Goal: Ask a question

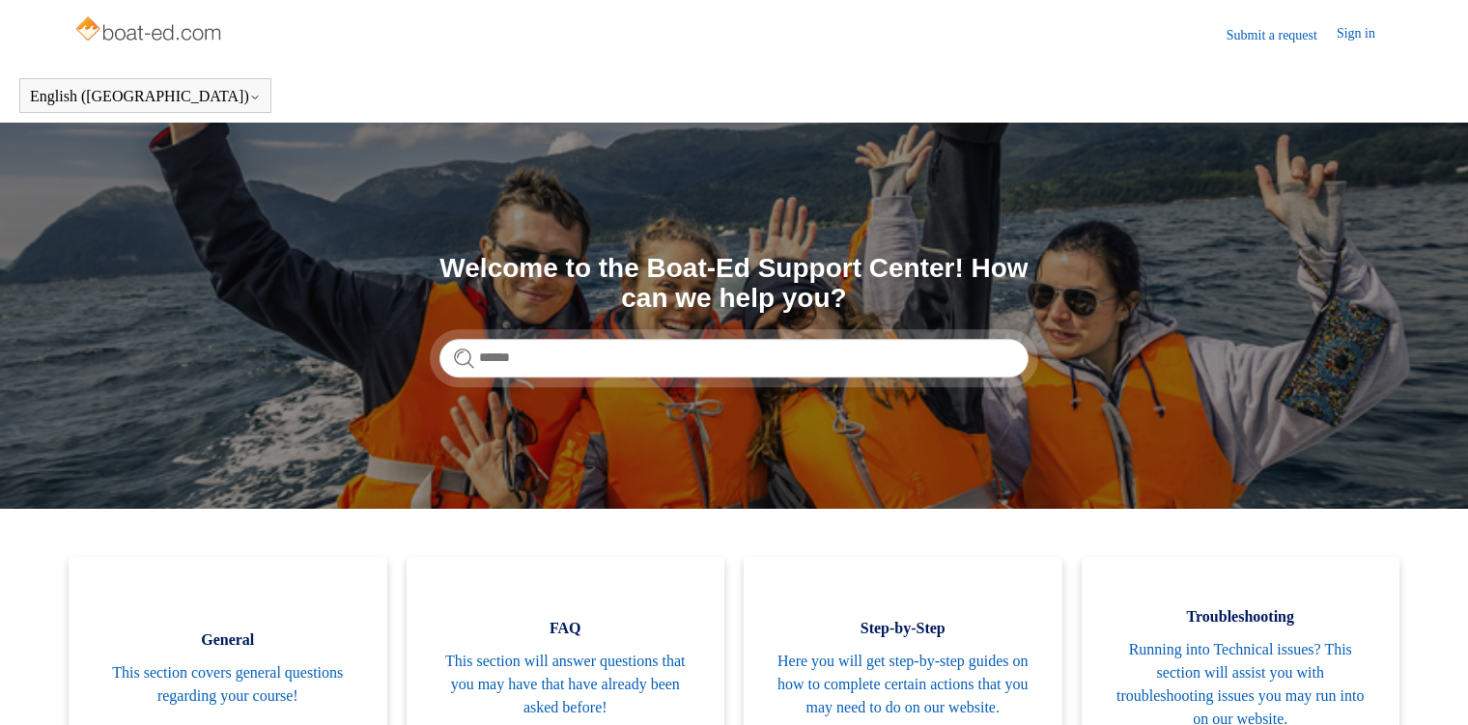
click at [1292, 36] on link "Submit a request" at bounding box center [1281, 35] width 110 height 20
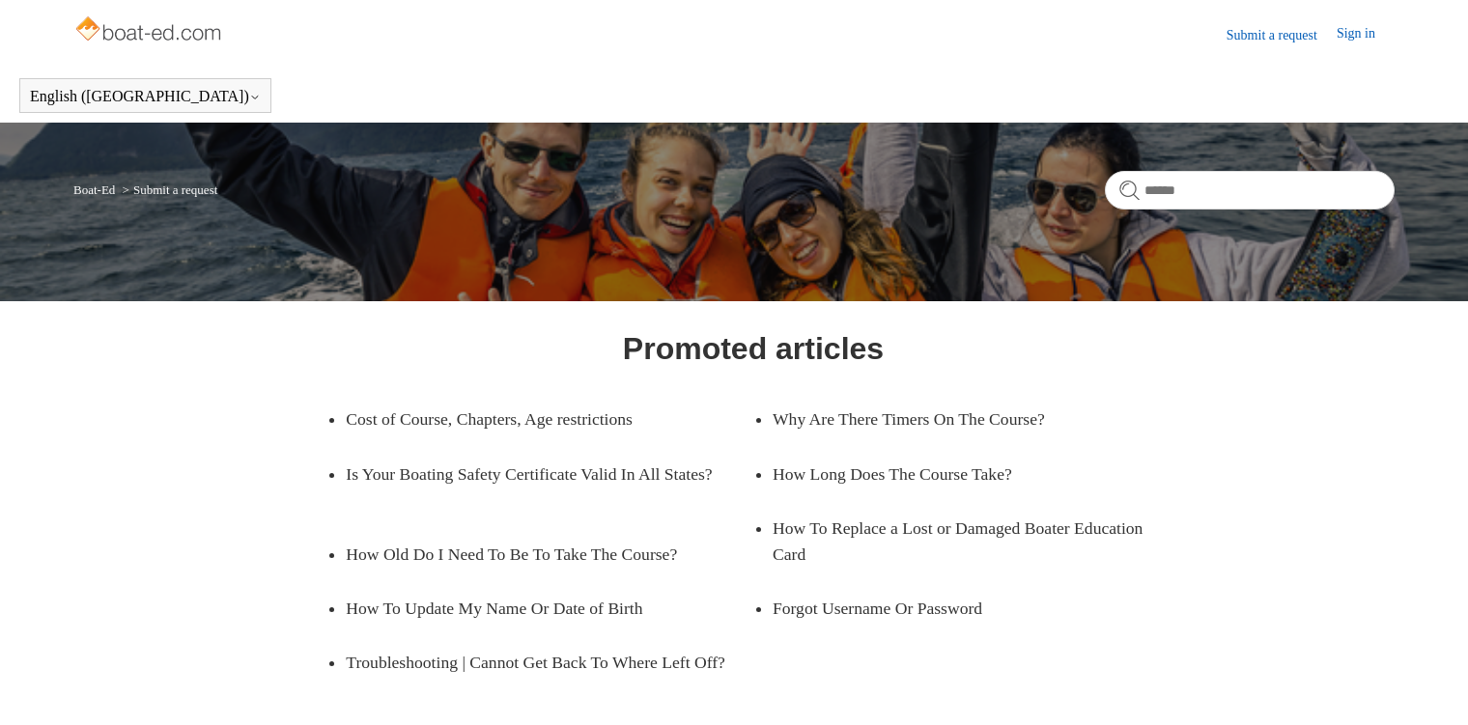
click at [1340, 129] on div "Boat-Ed Submit a request" at bounding box center [734, 212] width 1468 height 179
click at [1357, 35] on link "Sign in" at bounding box center [1365, 34] width 58 height 23
click at [190, 38] on img at bounding box center [150, 31] width 154 height 39
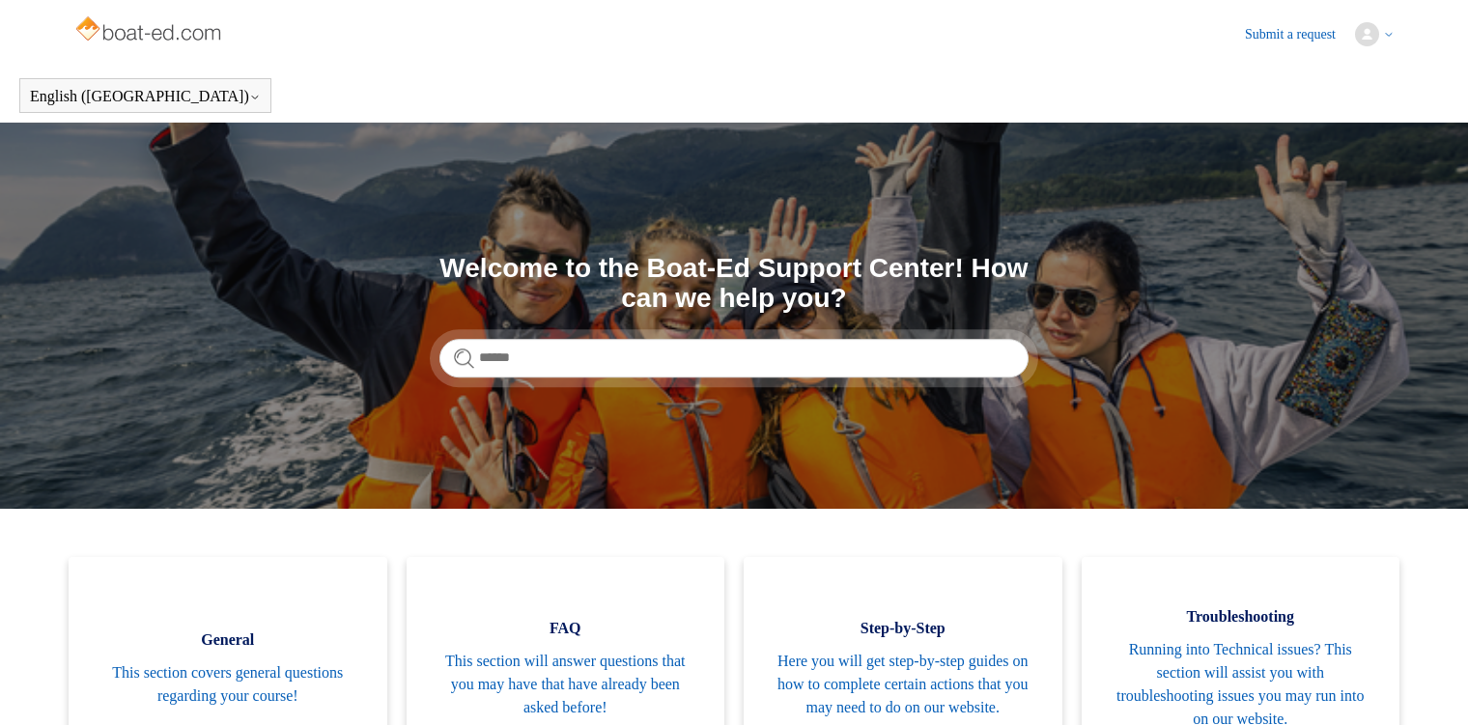
click at [1383, 37] on icon at bounding box center [1389, 35] width 12 height 12
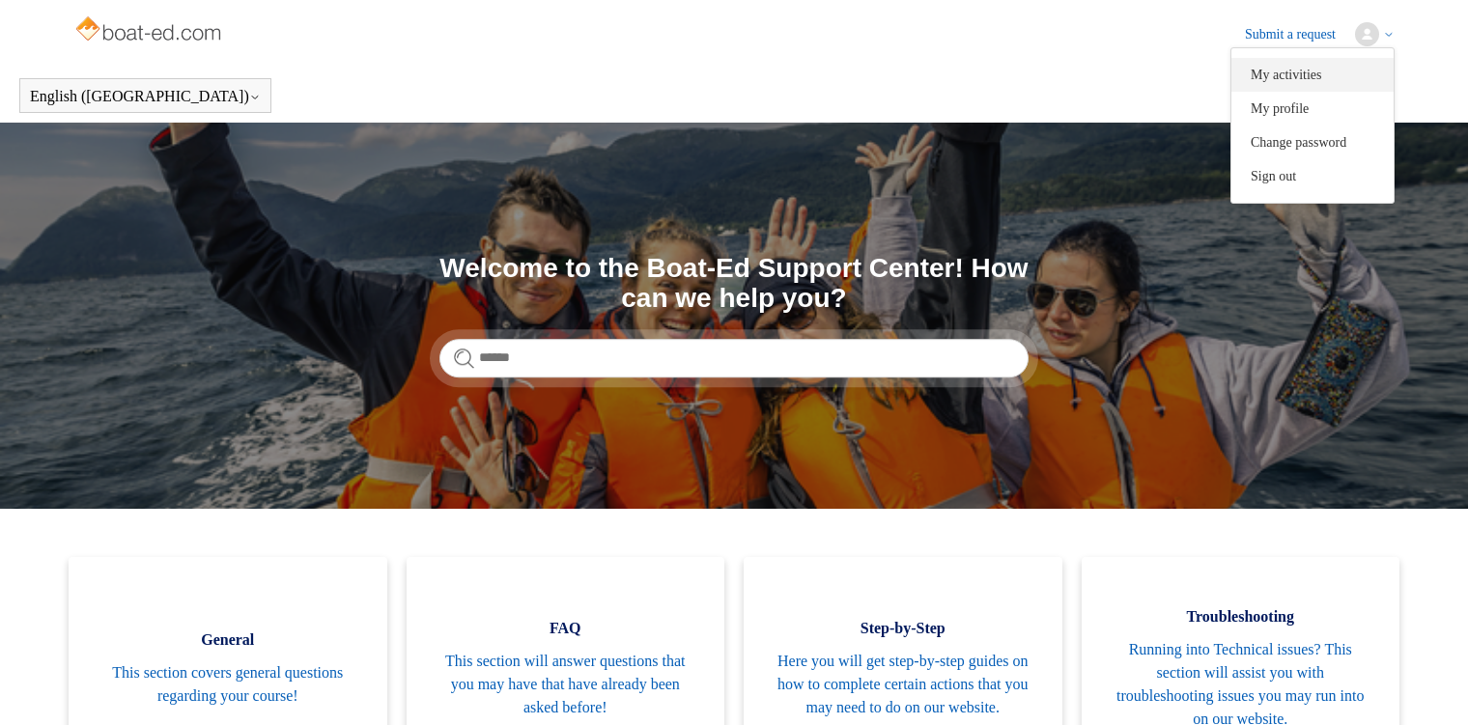
click at [1311, 79] on link "My activities" at bounding box center [1312, 75] width 162 height 34
